Goal: Information Seeking & Learning: Learn about a topic

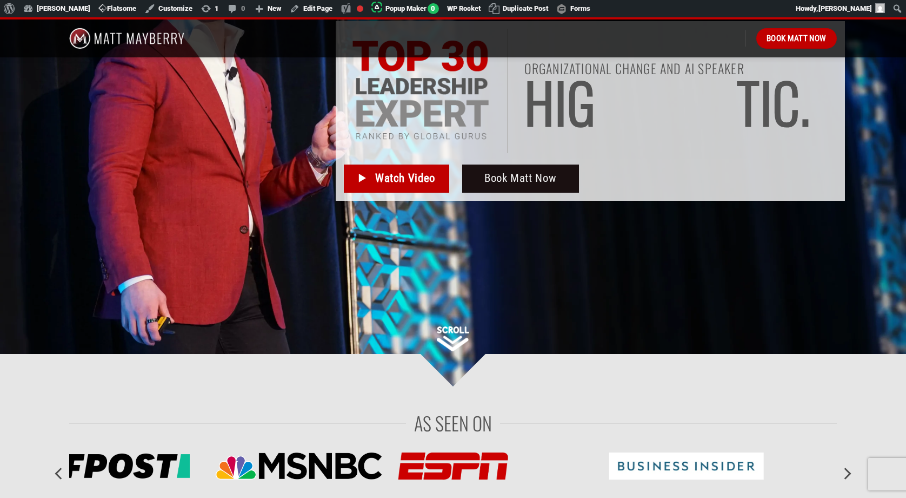
scroll to position [195, 0]
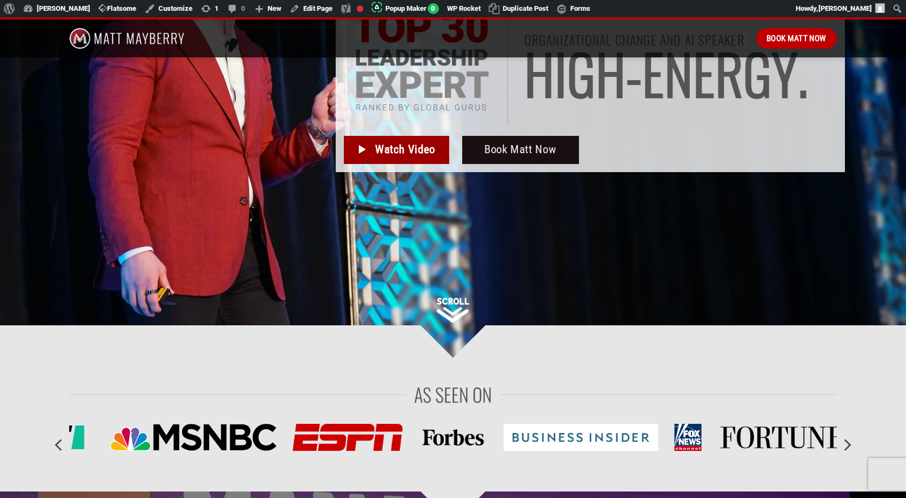
click at [394, 149] on span "Watch Video" at bounding box center [405, 150] width 60 height 18
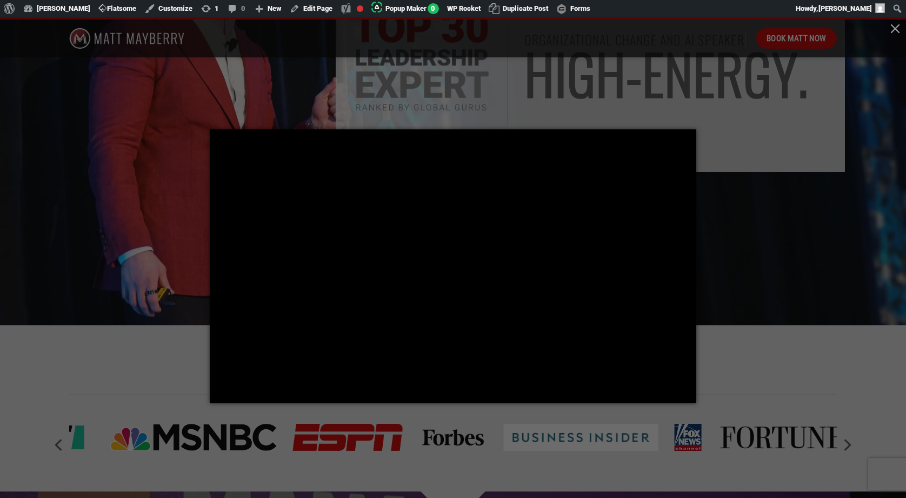
click at [181, 253] on div at bounding box center [453, 249] width 906 height 498
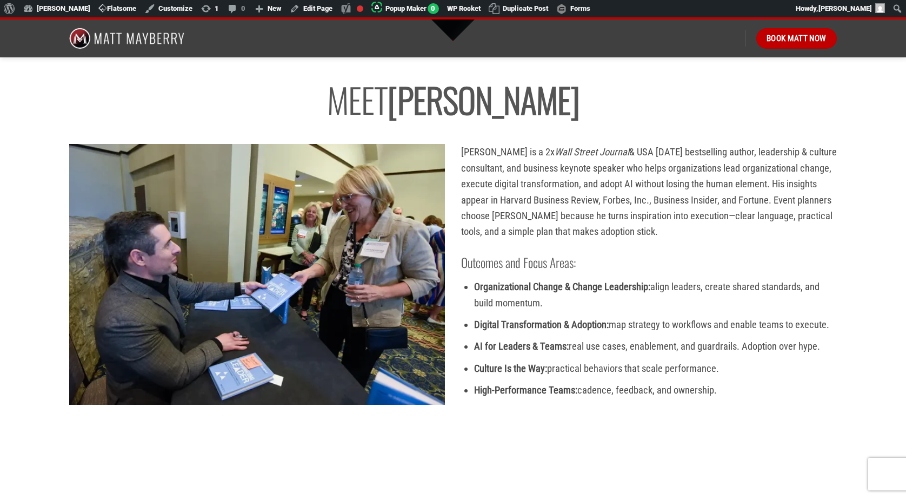
scroll to position [2425, 0]
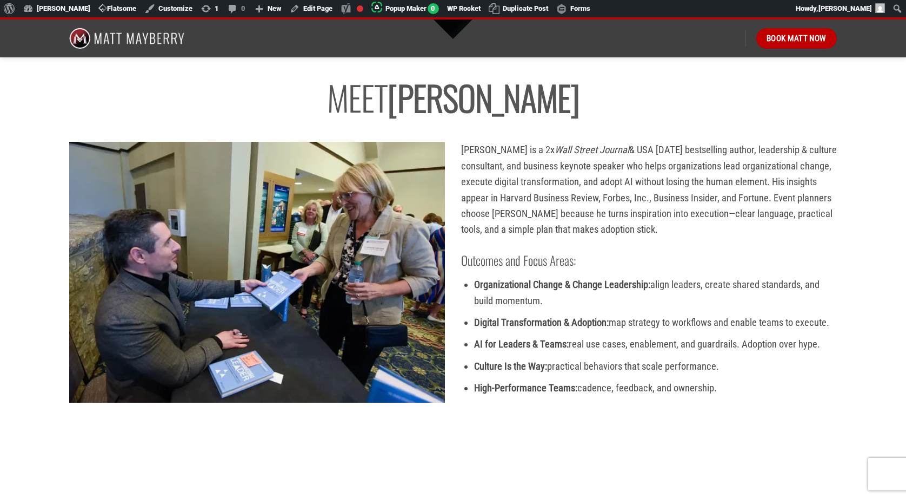
click at [347, 418] on div at bounding box center [257, 283] width 392 height 283
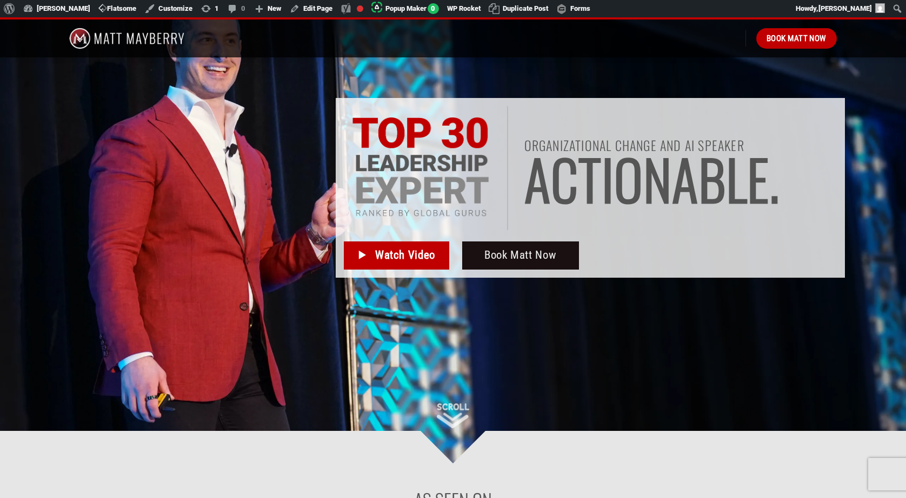
scroll to position [0, 0]
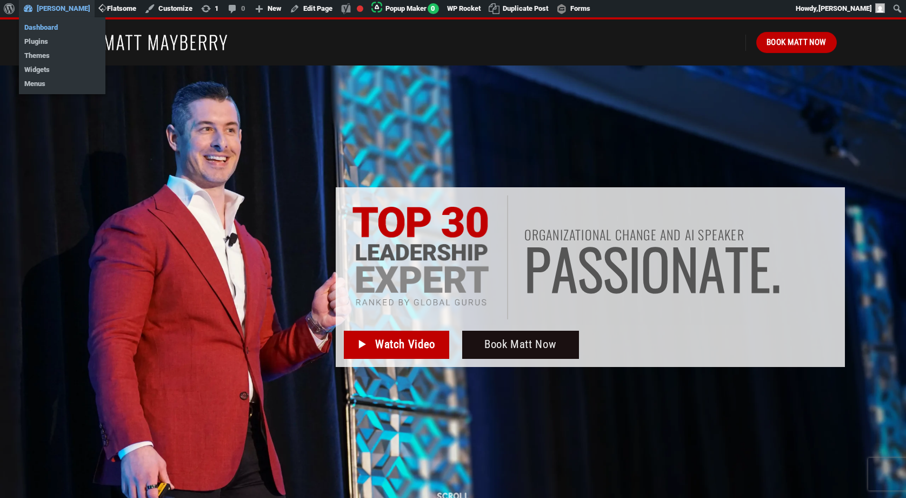
click at [58, 23] on link "Dashboard" at bounding box center [62, 28] width 87 height 14
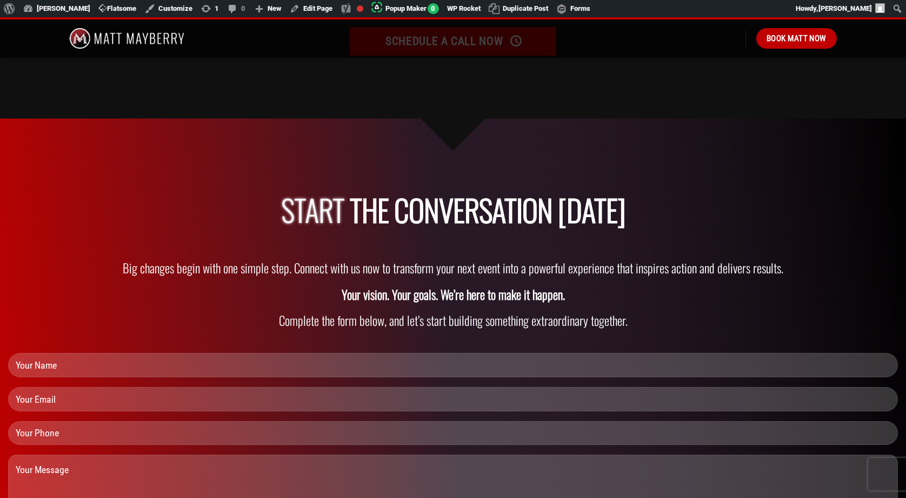
scroll to position [3240, 0]
